Goal: Transaction & Acquisition: Purchase product/service

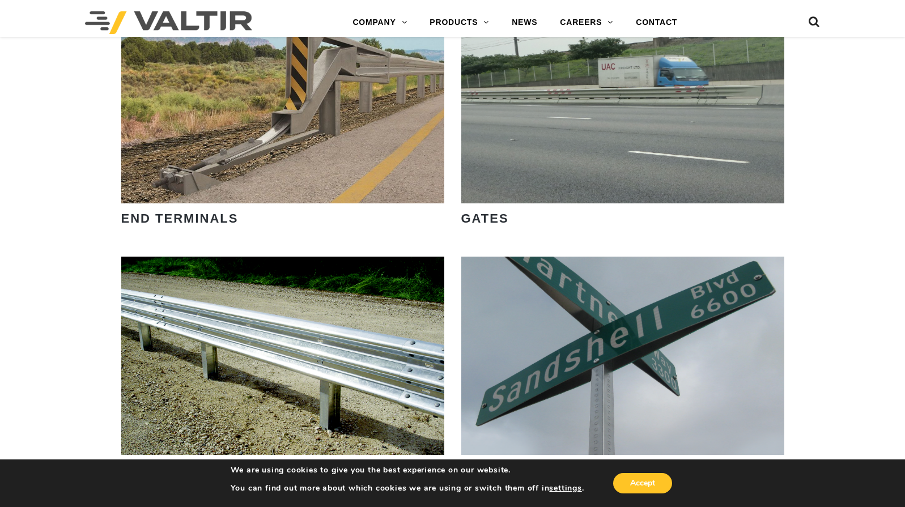
scroll to position [1303, 0]
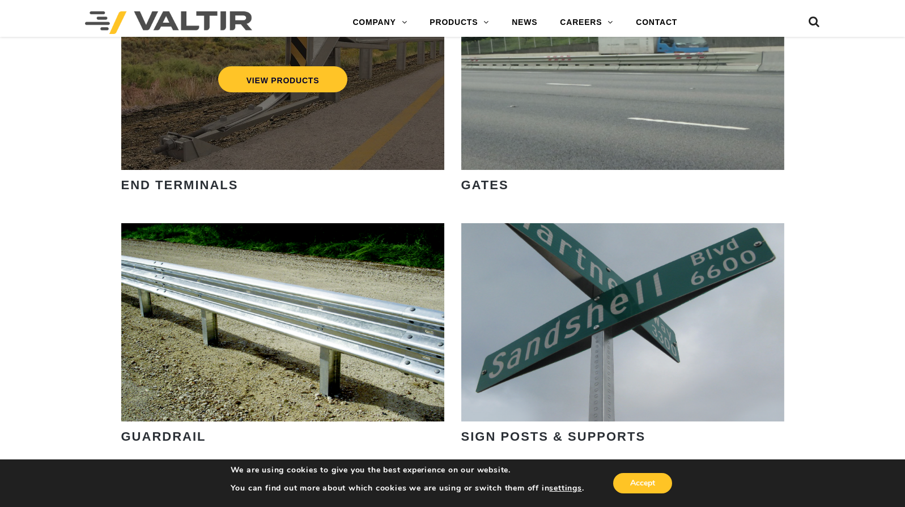
click at [300, 126] on div "VIEW PRODUCTS" at bounding box center [282, 71] width 323 height 198
click at [302, 84] on link "VIEW PRODUCTS" at bounding box center [283, 79] width 130 height 26
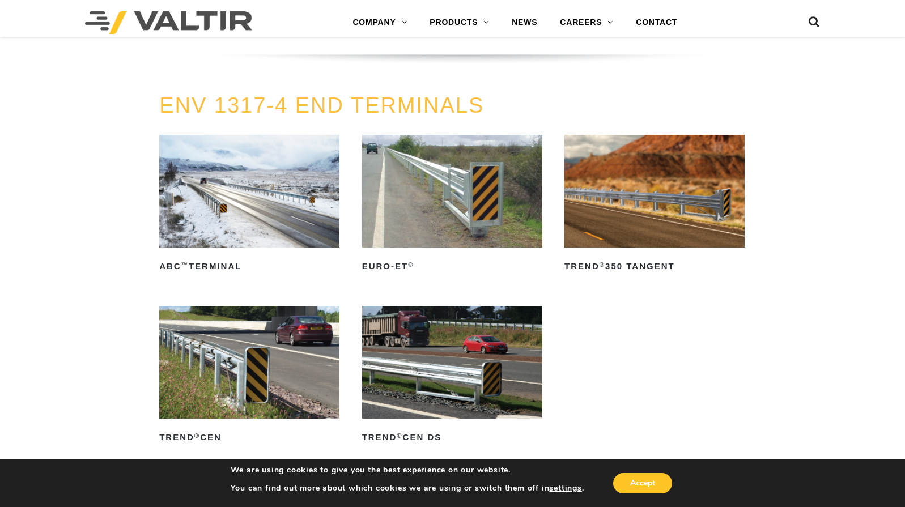
scroll to position [1303, 0]
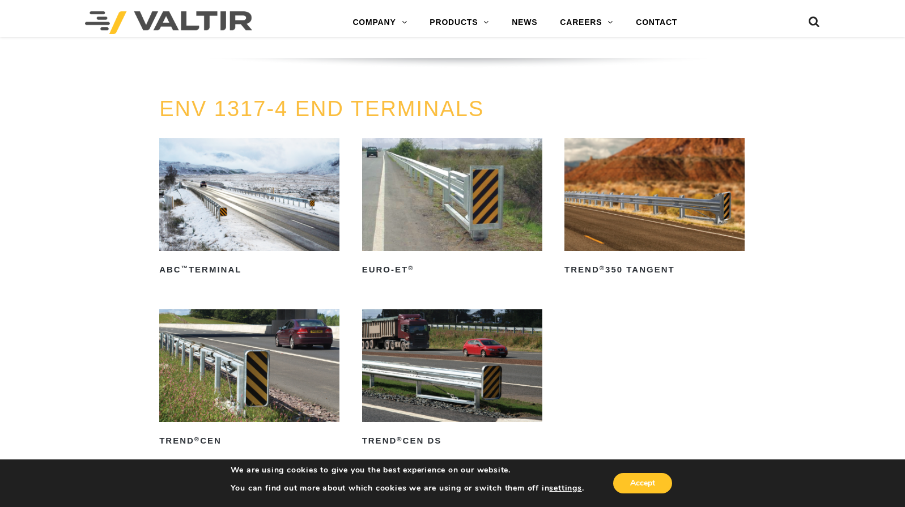
click at [482, 212] on img at bounding box center [452, 194] width 180 height 113
